Goal: Obtain resource: Obtain resource

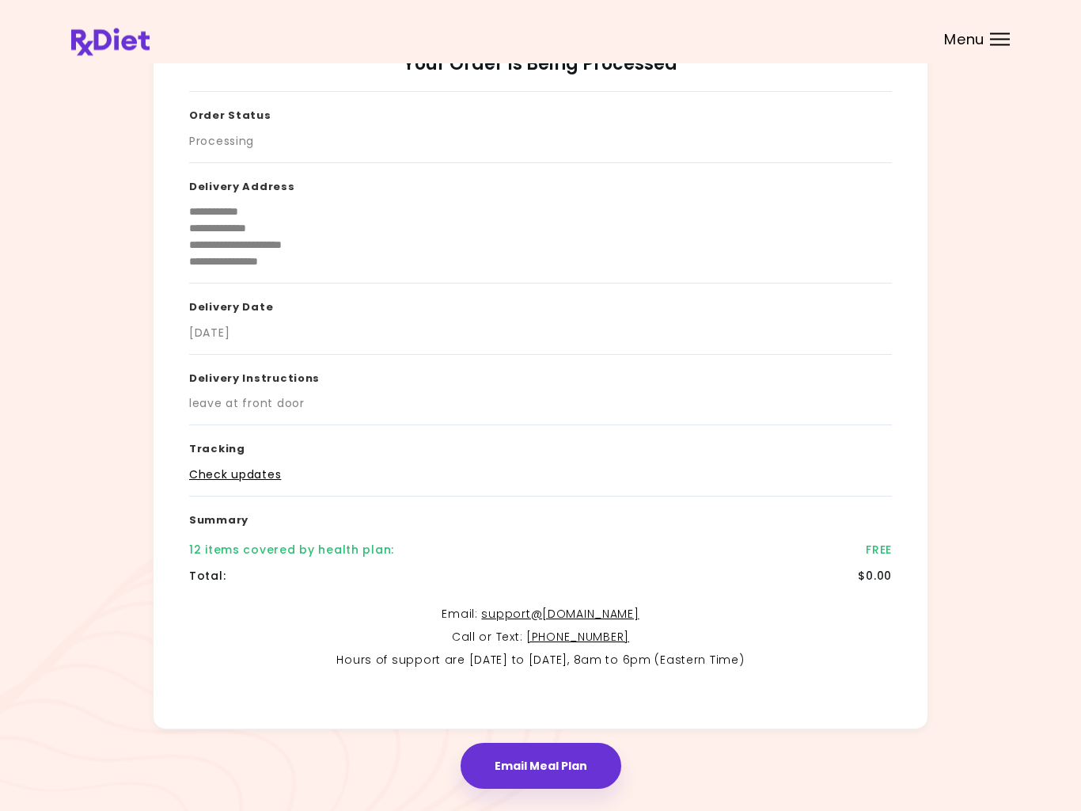
scroll to position [100, 0]
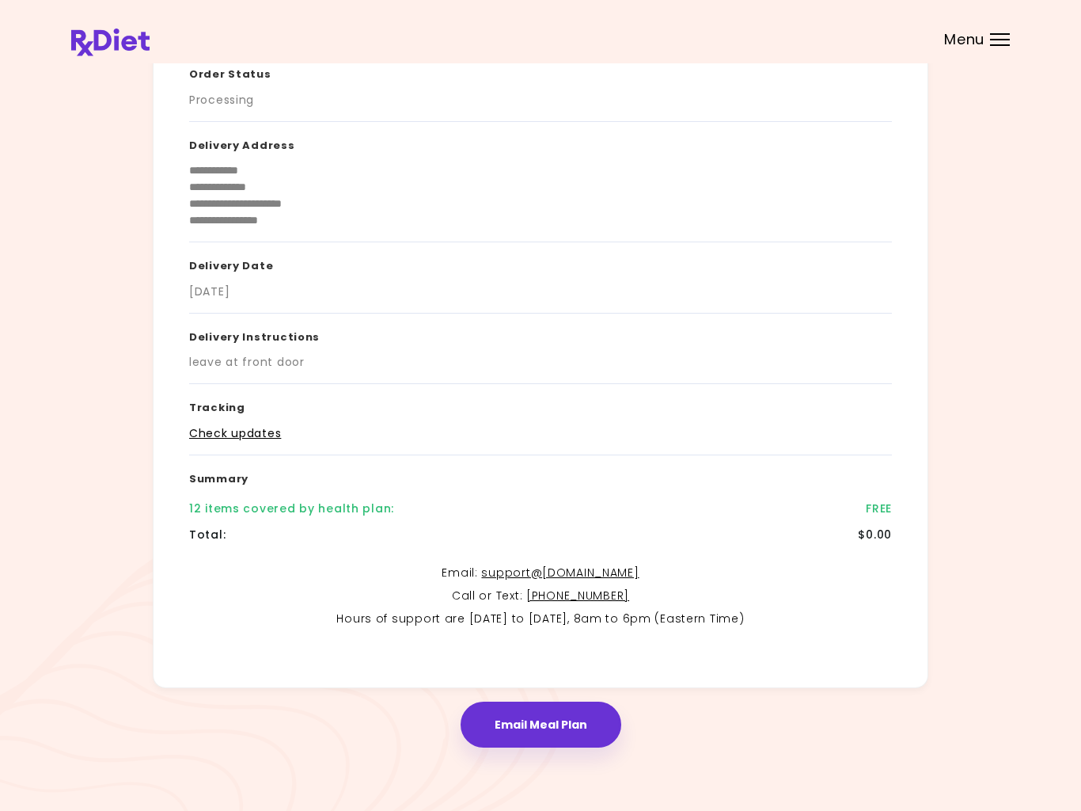
click at [556, 733] on button "Email Meal Plan" at bounding box center [541, 724] width 161 height 46
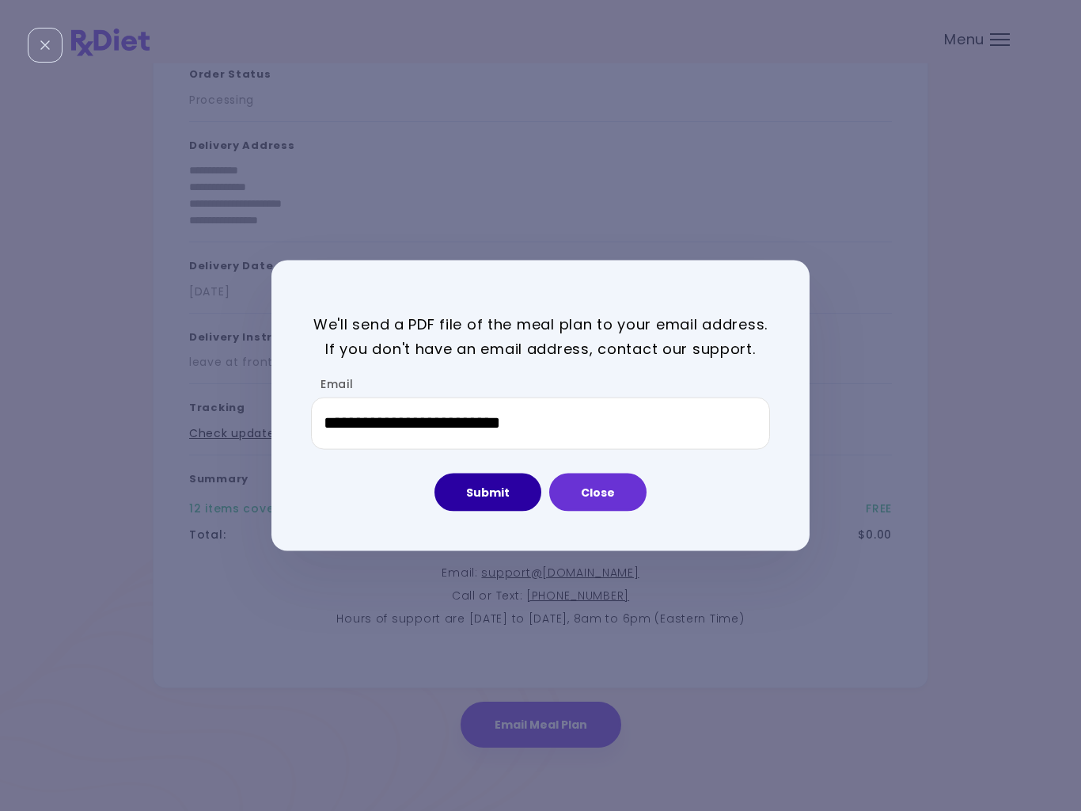
click at [503, 492] on button "Submit" at bounding box center [488, 492] width 107 height 38
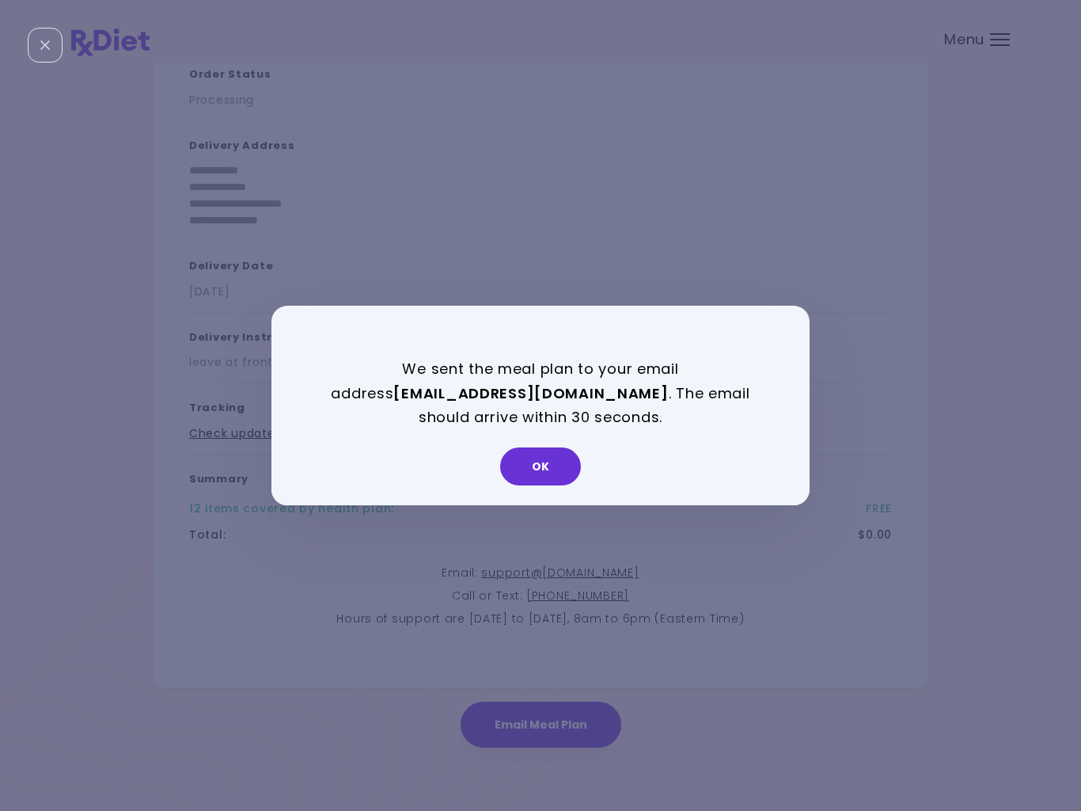
click at [549, 456] on button "OK" at bounding box center [540, 466] width 81 height 38
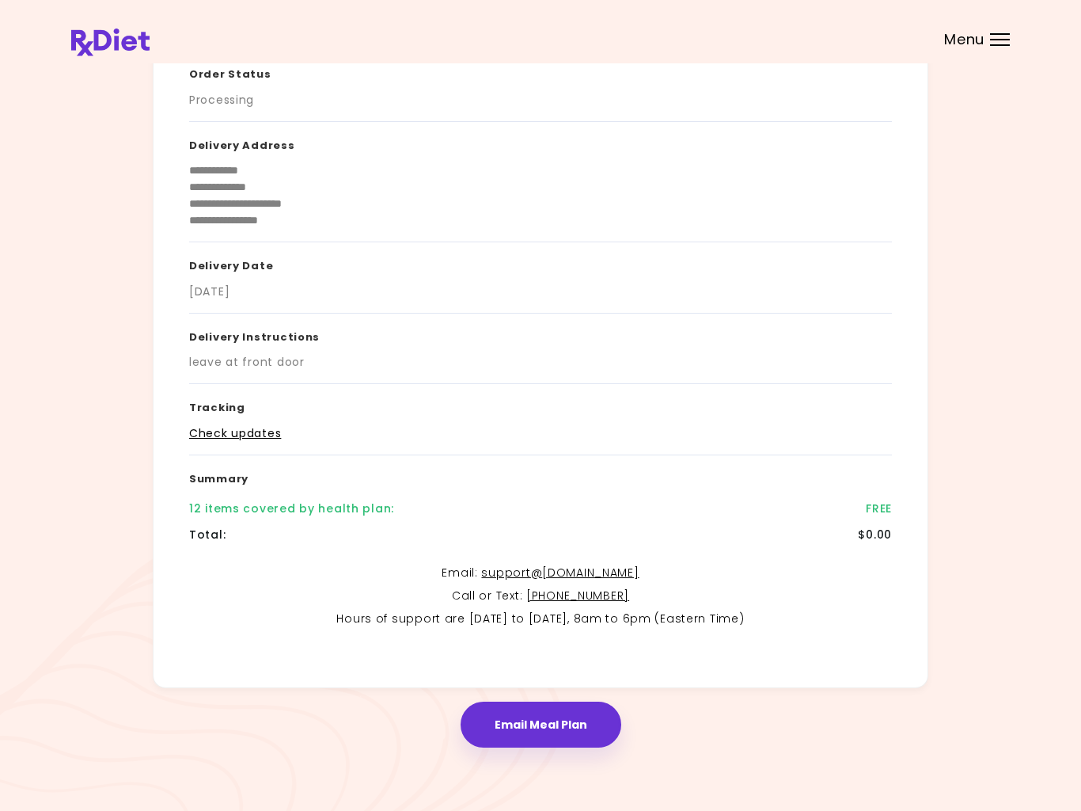
click at [1007, 33] on div at bounding box center [1000, 34] width 20 height 2
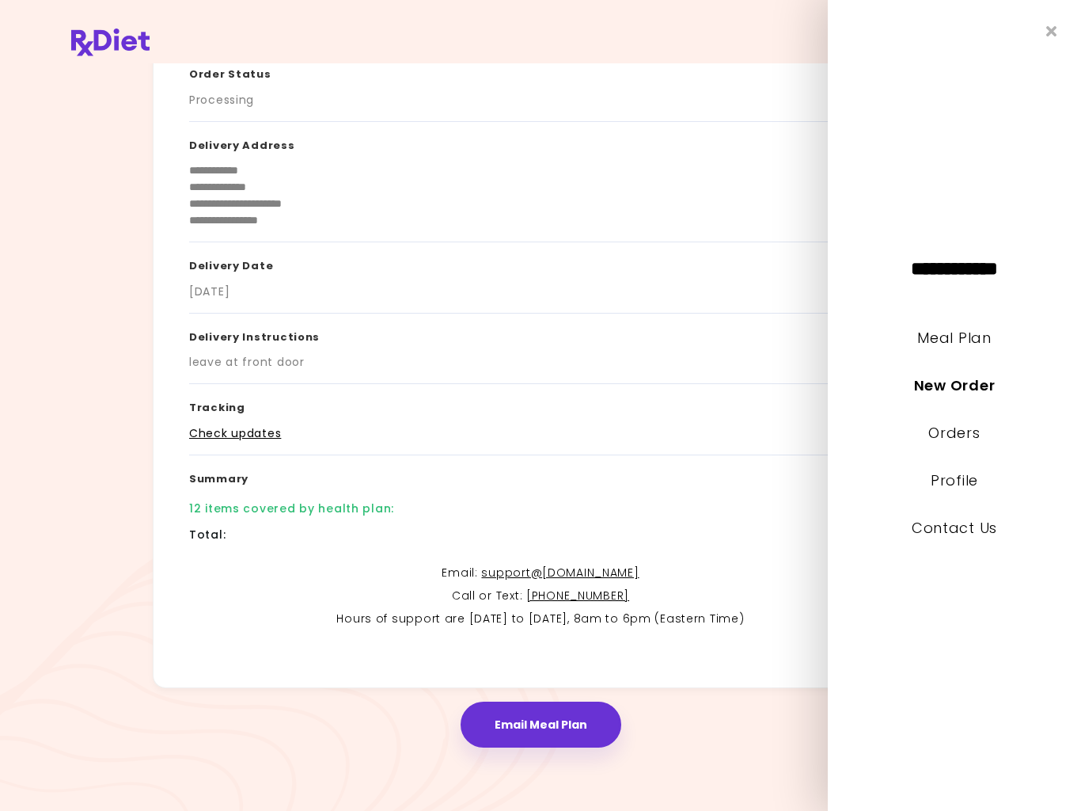
click at [976, 382] on link "New Order" at bounding box center [954, 385] width 81 height 20
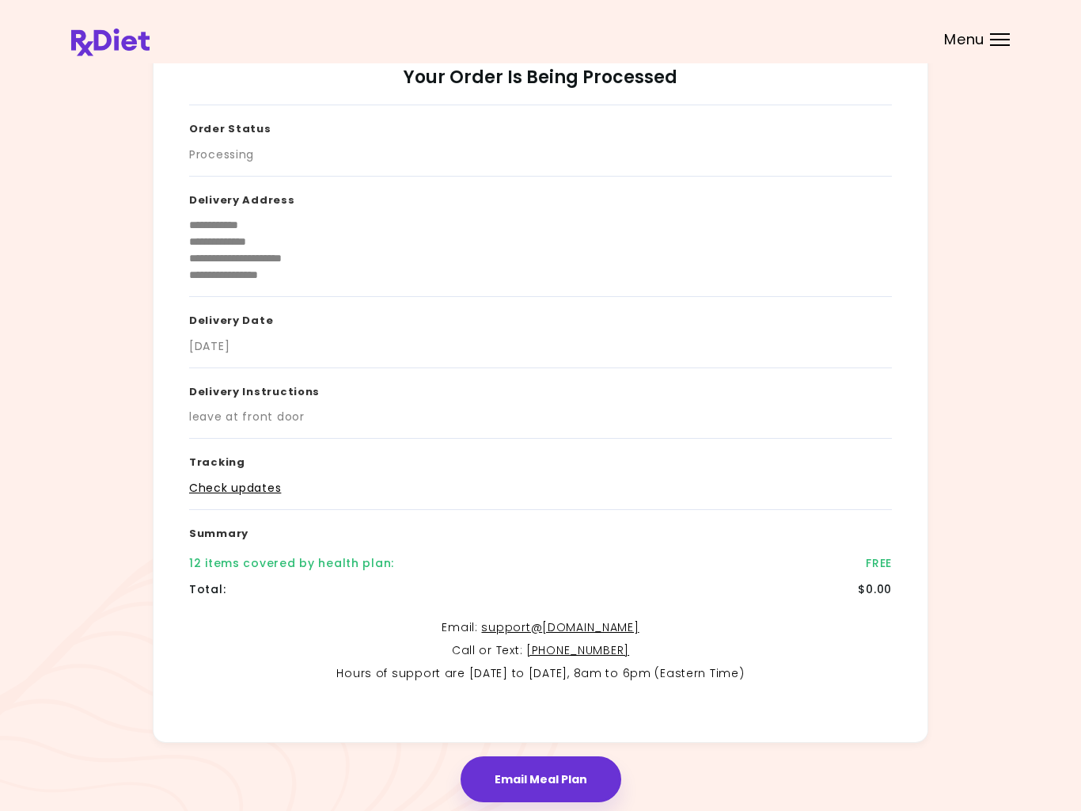
scroll to position [0, 0]
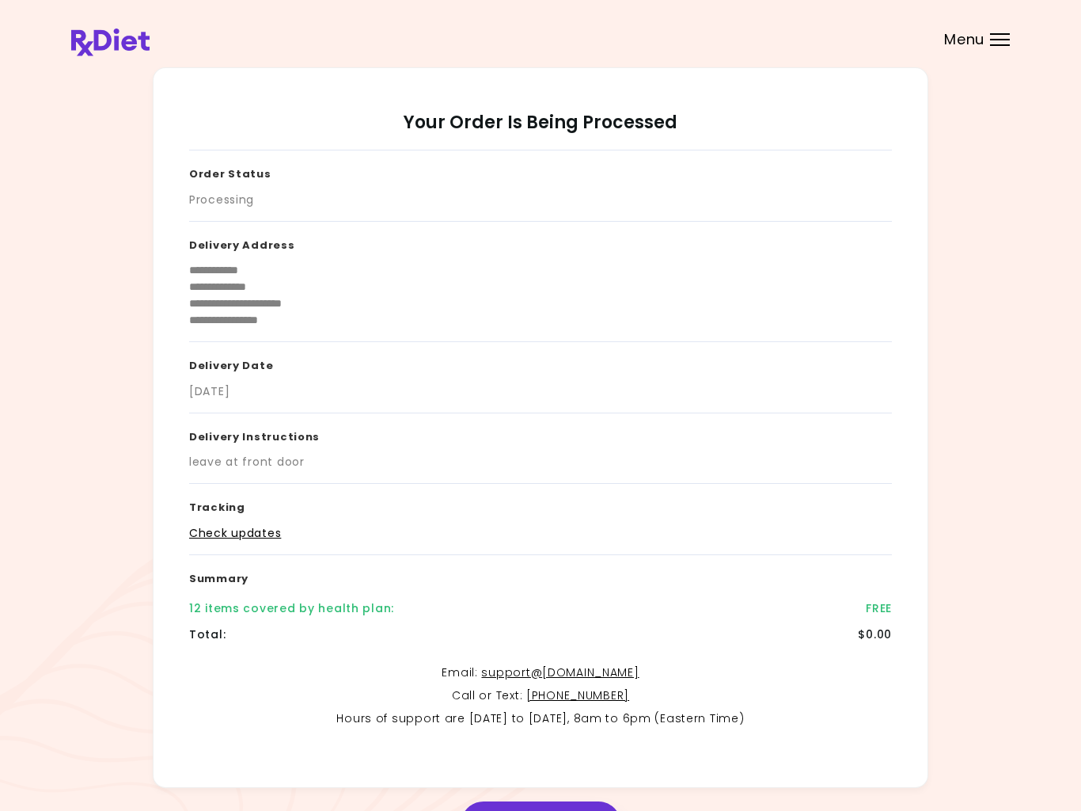
click at [993, 41] on div "Menu" at bounding box center [1000, 39] width 20 height 13
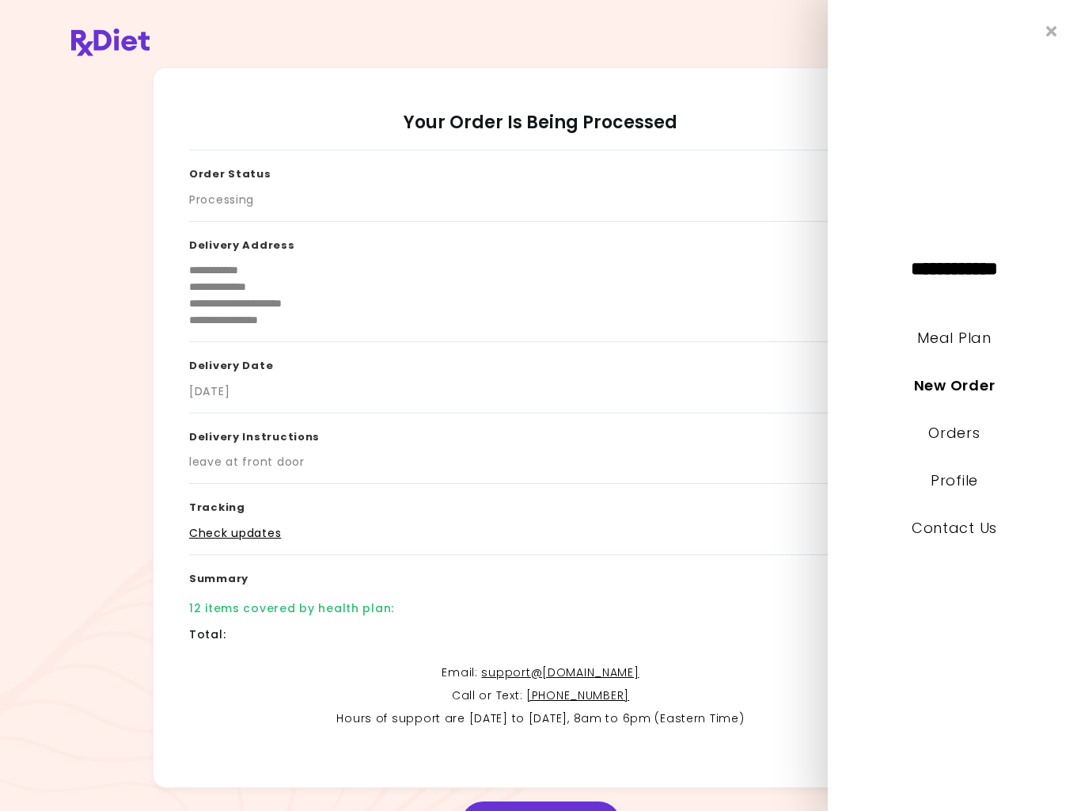
click at [968, 432] on link "Orders" at bounding box center [954, 433] width 51 height 20
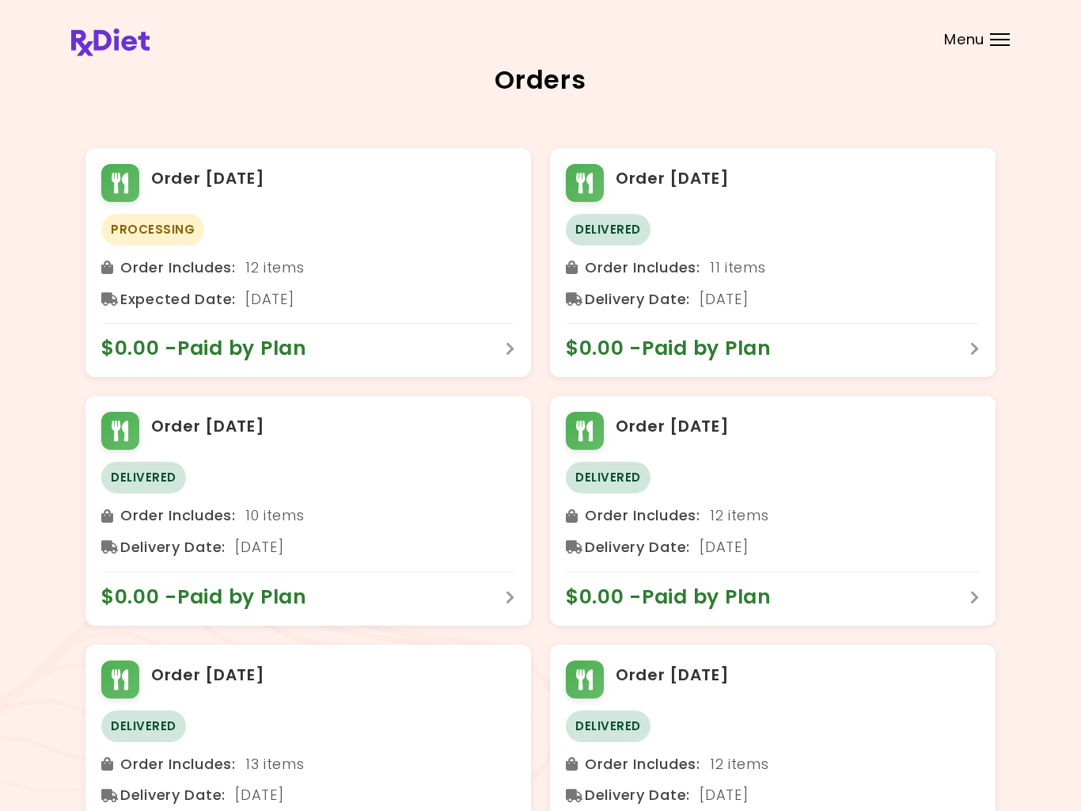
click at [1006, 56] on header at bounding box center [540, 31] width 1081 height 63
click at [995, 49] on header at bounding box center [540, 31] width 1081 height 63
click at [997, 41] on div "Menu" at bounding box center [1000, 39] width 20 height 13
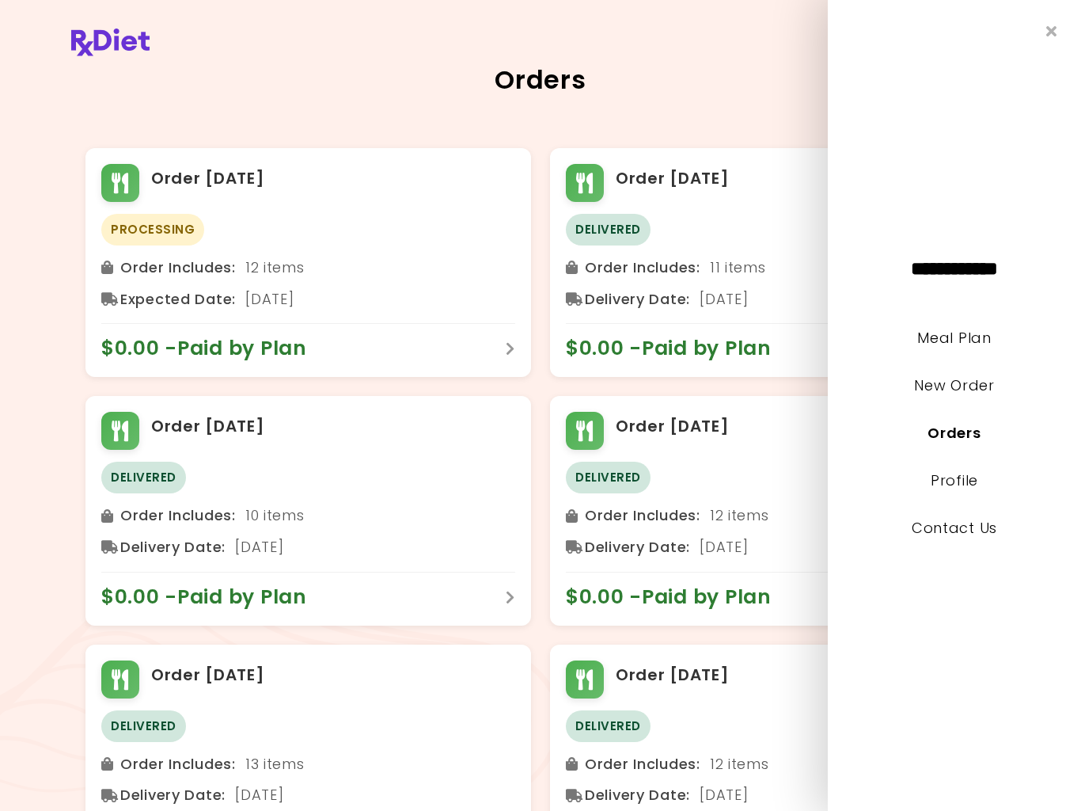
click at [960, 393] on link "New Order" at bounding box center [954, 385] width 80 height 20
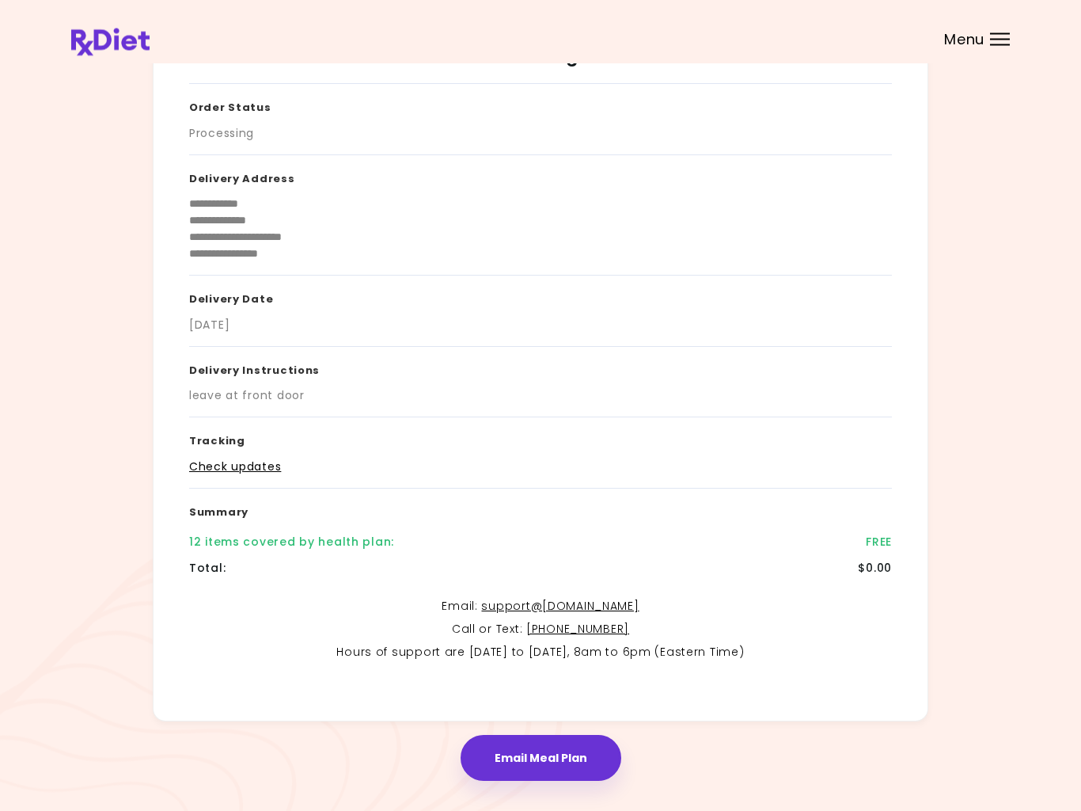
scroll to position [100, 0]
